Goal: Check status: Check status

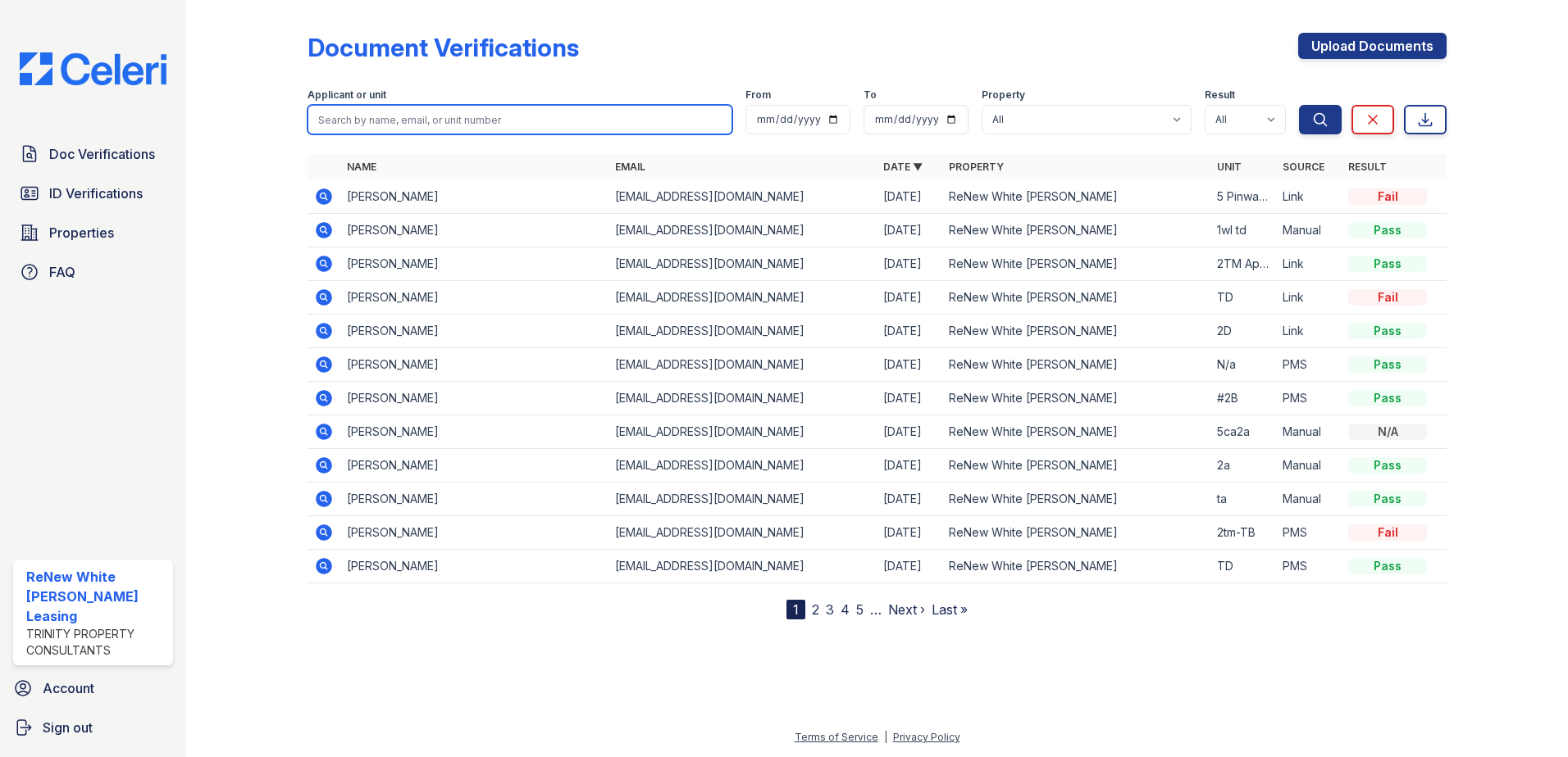
click at [452, 119] on input "search" at bounding box center [519, 119] width 424 height 30
type input "r"
type input "[PERSON_NAME]"
click at [1298, 105] on button "Search" at bounding box center [1319, 119] width 43 height 30
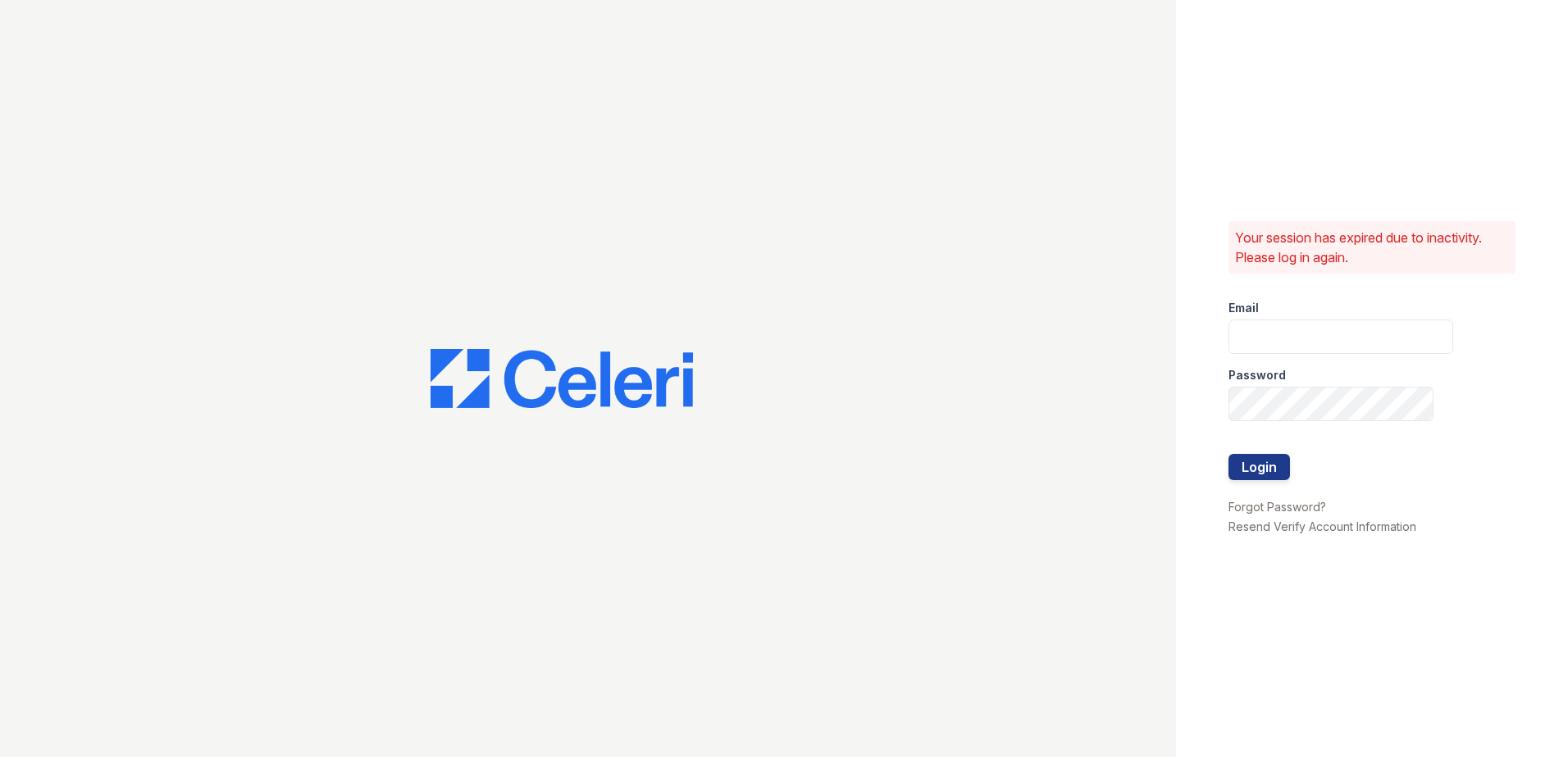
type input "[EMAIL_ADDRESS][DOMAIN_NAME]"
click at [1282, 478] on button "Login" at bounding box center [1259, 467] width 61 height 26
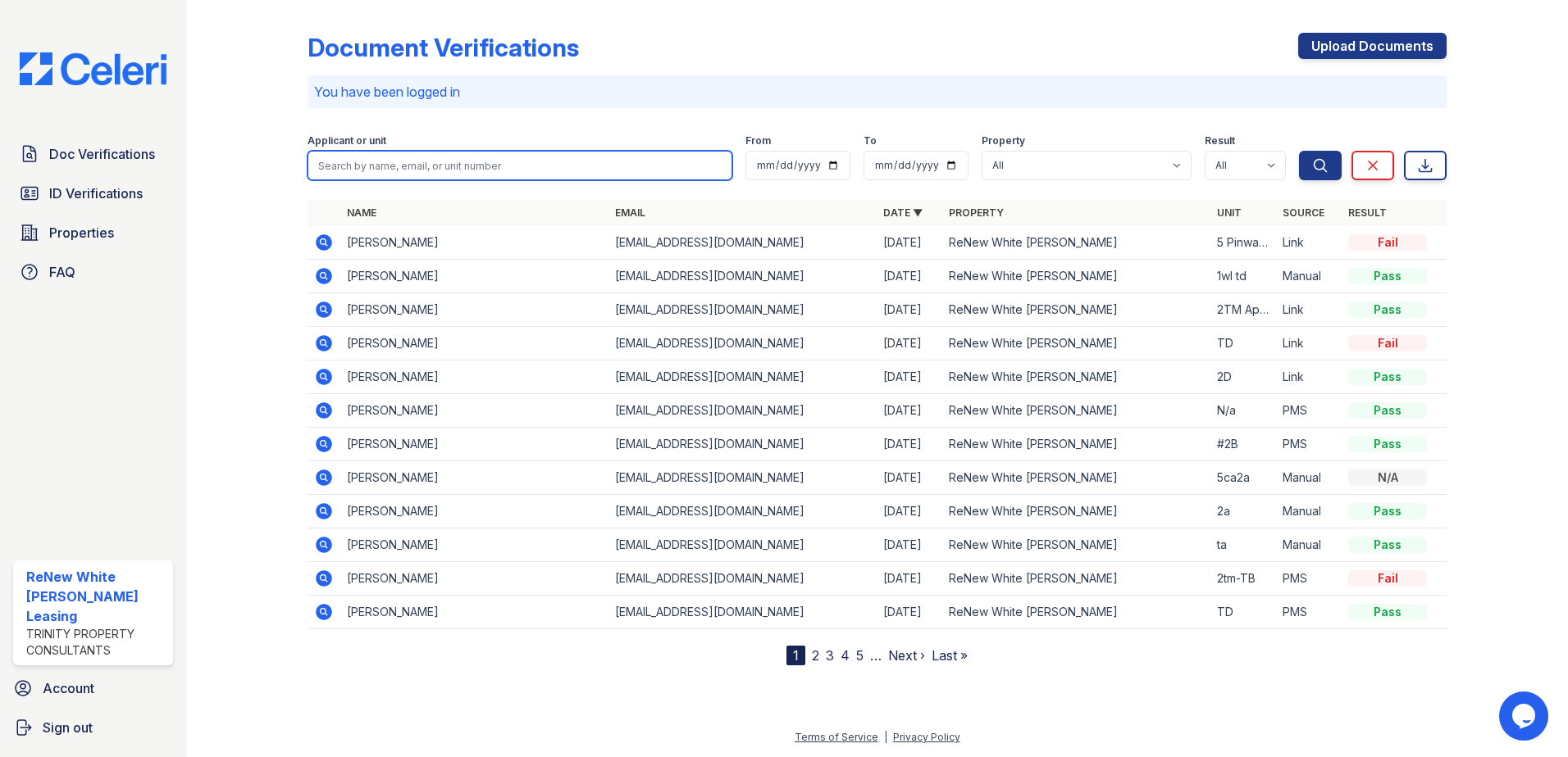
click at [449, 165] on input "search" at bounding box center [519, 166] width 424 height 30
type input "r"
type input "[PERSON_NAME]"
click at [1298, 151] on button "Search" at bounding box center [1319, 166] width 43 height 30
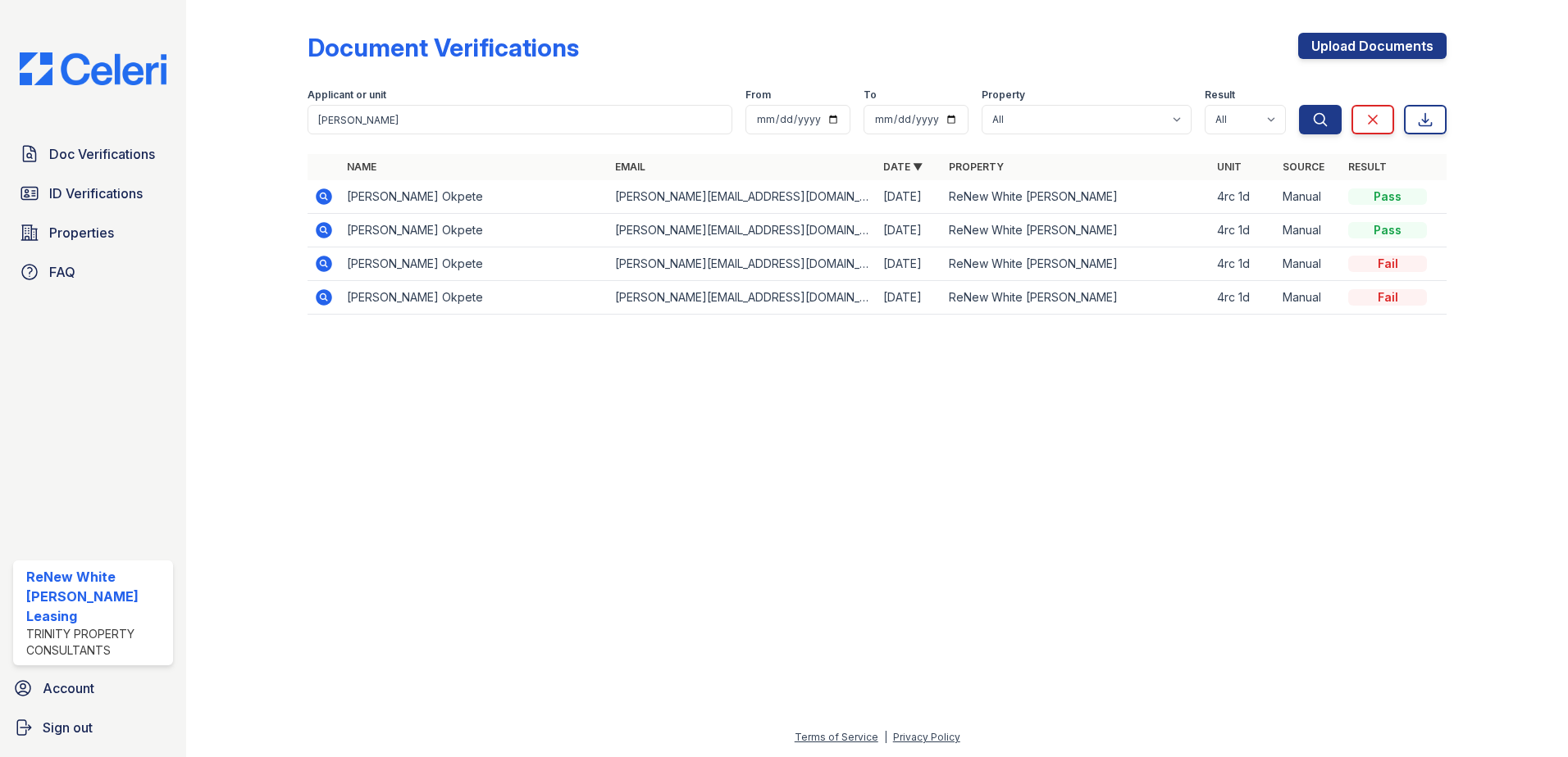
click at [322, 194] on icon at bounding box center [322, 195] width 4 height 4
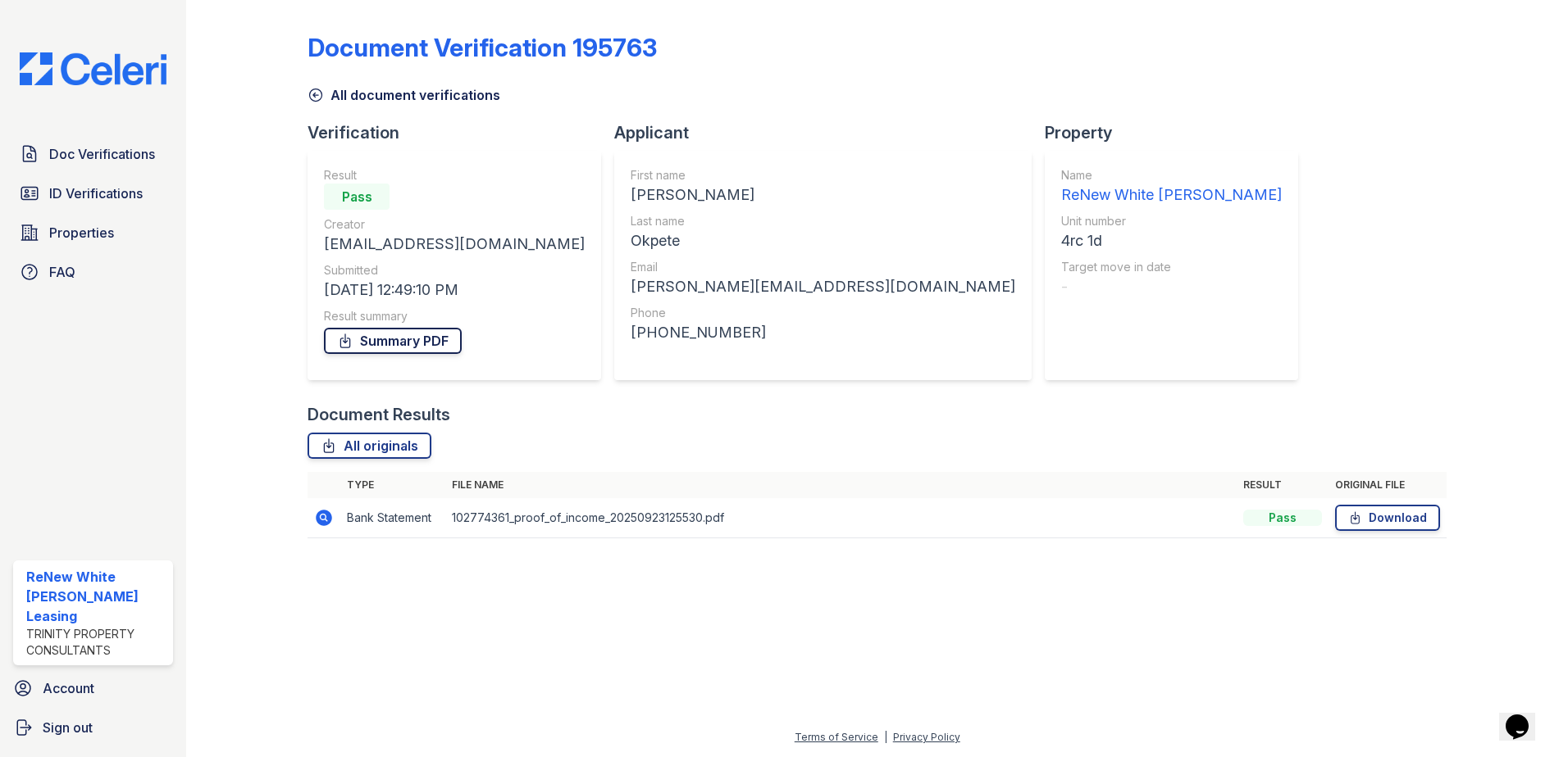
click at [424, 345] on link "Summary PDF" at bounding box center [393, 341] width 138 height 26
click at [323, 520] on icon at bounding box center [323, 518] width 19 height 19
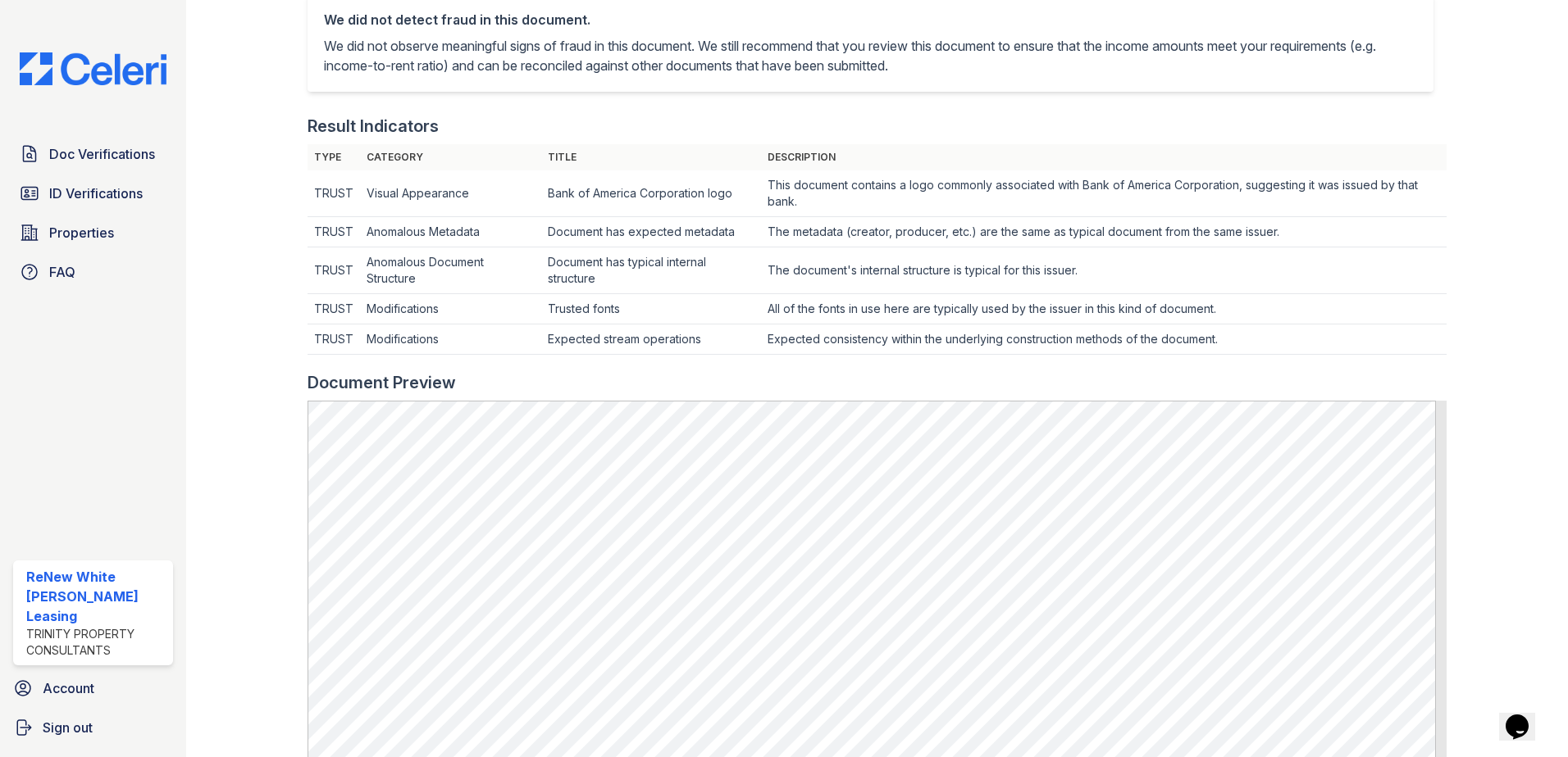
scroll to position [573, 0]
